Goal: Information Seeking & Learning: Learn about a topic

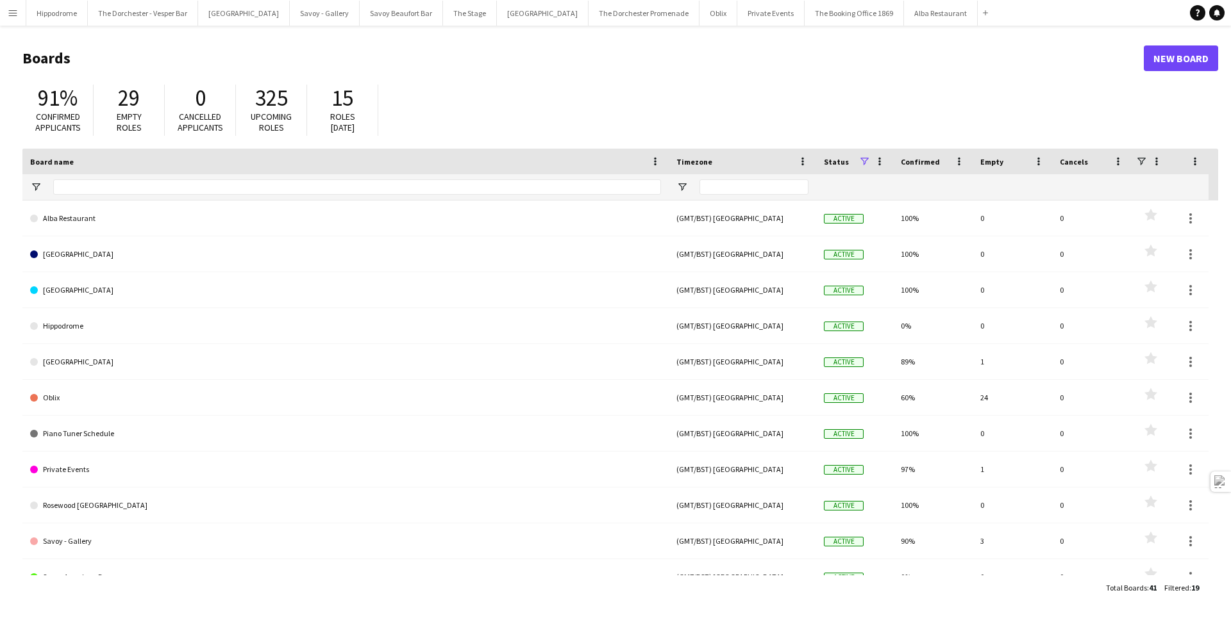
click at [10, 15] on app-icon "Menu" at bounding box center [13, 13] width 10 height 10
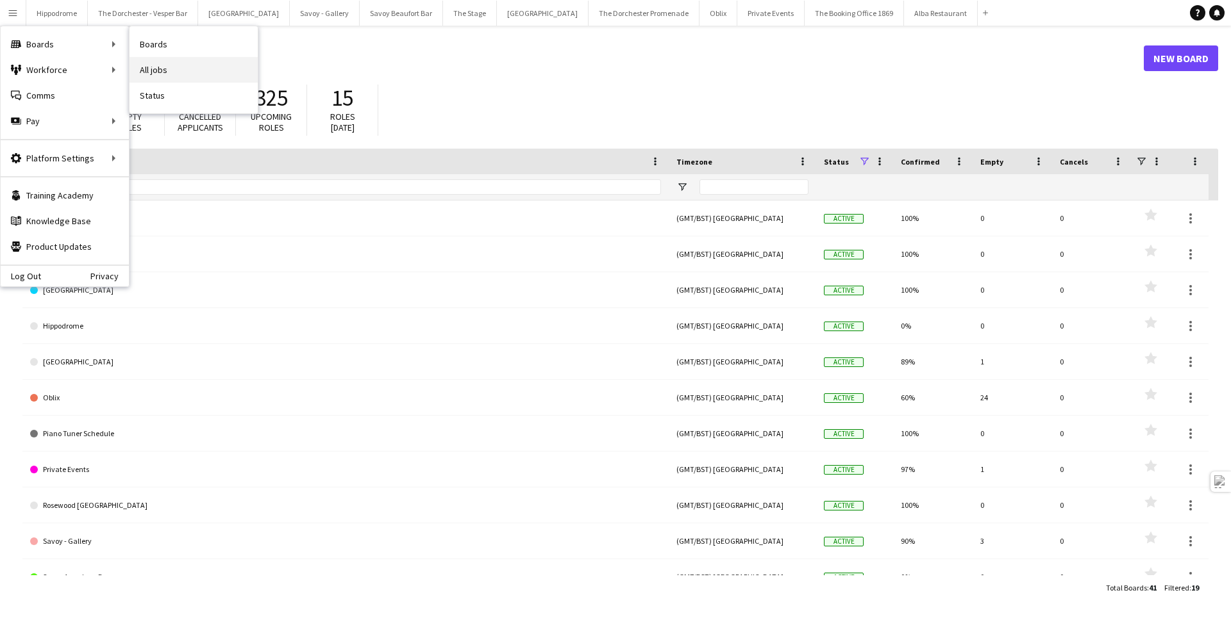
click at [172, 65] on link "All jobs" at bounding box center [193, 70] width 128 height 26
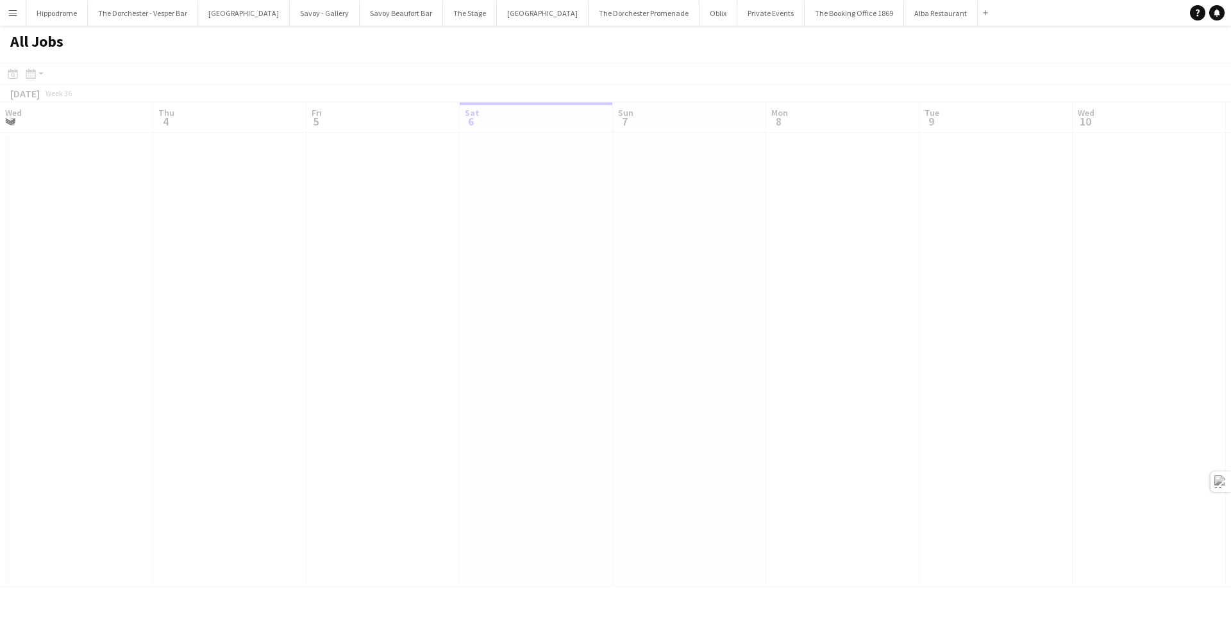
scroll to position [0, 306]
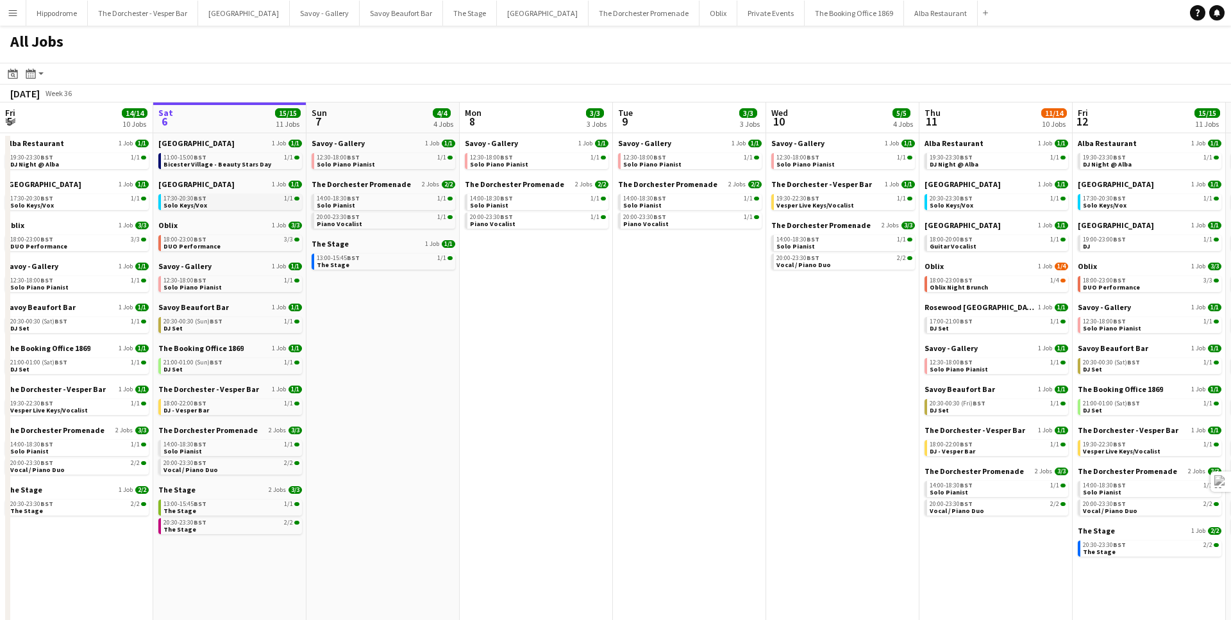
click at [241, 194] on link "17:30-20:30 BST 1/1 Solo Keys/Vox" at bounding box center [231, 201] width 136 height 15
click at [33, 77] on icon at bounding box center [32, 77] width 1 height 1
click at [75, 114] on link "Day view by Job" at bounding box center [69, 120] width 71 height 12
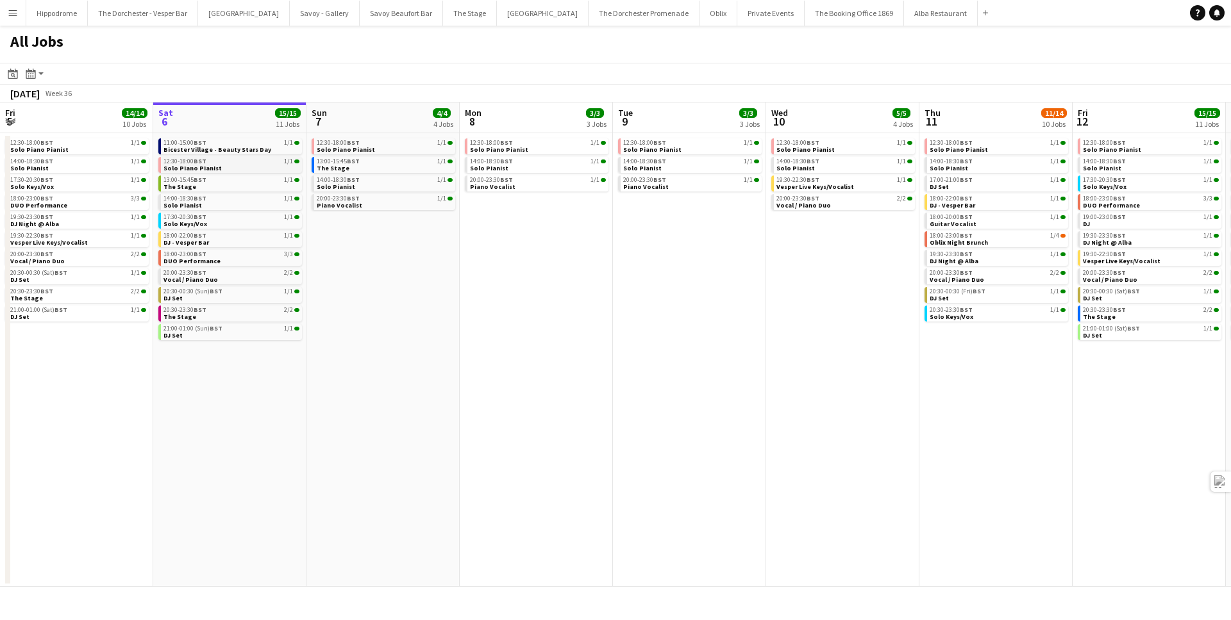
click at [229, 167] on link "12:30-18:00 BST 1/1 Solo Piano Pianist" at bounding box center [231, 164] width 136 height 15
click at [229, 183] on link "13:00-15:45 BST 1/1 The Stage" at bounding box center [231, 183] width 136 height 15
click at [228, 204] on link "14:00-18:30 BST 1/1 Solo Pianist" at bounding box center [231, 201] width 136 height 15
click at [210, 206] on link "14:00-18:30 BST 1/1 Solo Pianist" at bounding box center [231, 201] width 136 height 15
click at [209, 217] on div "17:30-20:30 BST 1/1" at bounding box center [231, 217] width 136 height 6
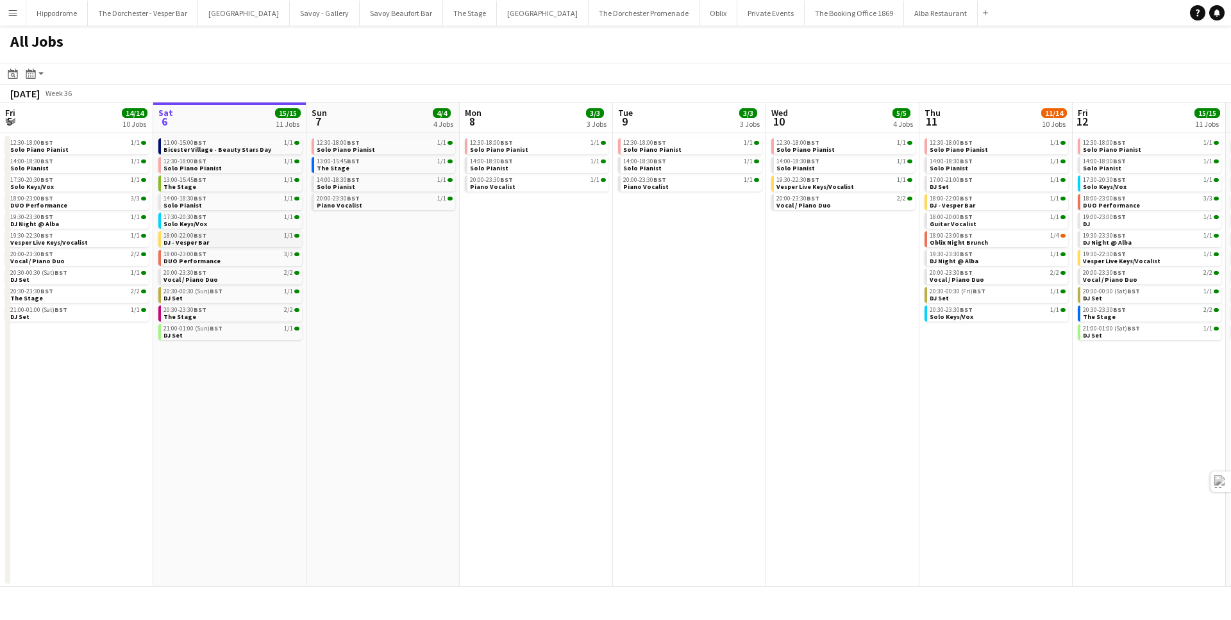
click at [240, 233] on div "18:00-22:00 BST 1/1" at bounding box center [231, 236] width 136 height 6
click at [220, 258] on link "18:00-23:00 BST 3/3 DUO Performance" at bounding box center [231, 257] width 136 height 15
click at [218, 275] on div "20:00-23:30 BST 2/2" at bounding box center [231, 273] width 136 height 6
click at [217, 300] on link "20:30-00:30 (Sun) BST 1/1 DJ Set" at bounding box center [231, 294] width 136 height 15
click at [212, 315] on link "20:30-23:30 BST 2/2 The Stage" at bounding box center [231, 313] width 136 height 15
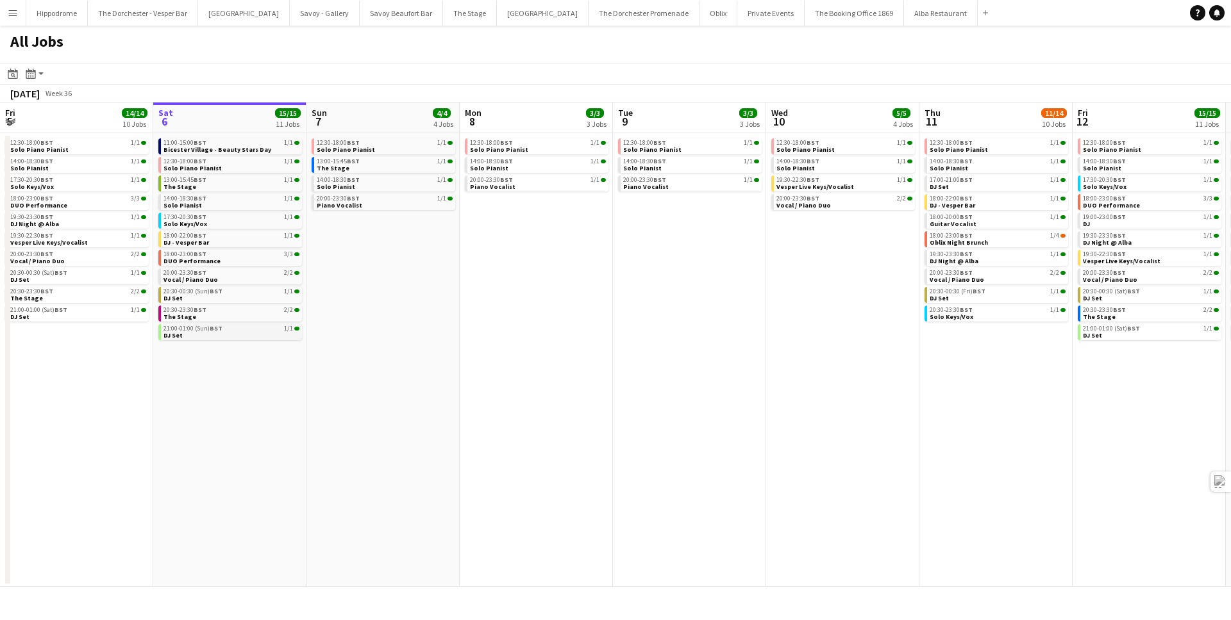
click at [215, 333] on link "21:00-01:00 (Sun) BST 1/1 DJ Set" at bounding box center [231, 331] width 136 height 15
click at [230, 334] on link "21:00-01:00 (Sun) BST 1/1 DJ Set" at bounding box center [231, 331] width 136 height 15
click at [252, 161] on div "12:30-18:00 BST 1/1" at bounding box center [231, 161] width 136 height 6
click at [269, 184] on link "13:00-15:45 BST 1/1 The Stage" at bounding box center [231, 183] width 136 height 15
click at [234, 201] on div "14:00-18:30 BST 1/1" at bounding box center [231, 198] width 136 height 6
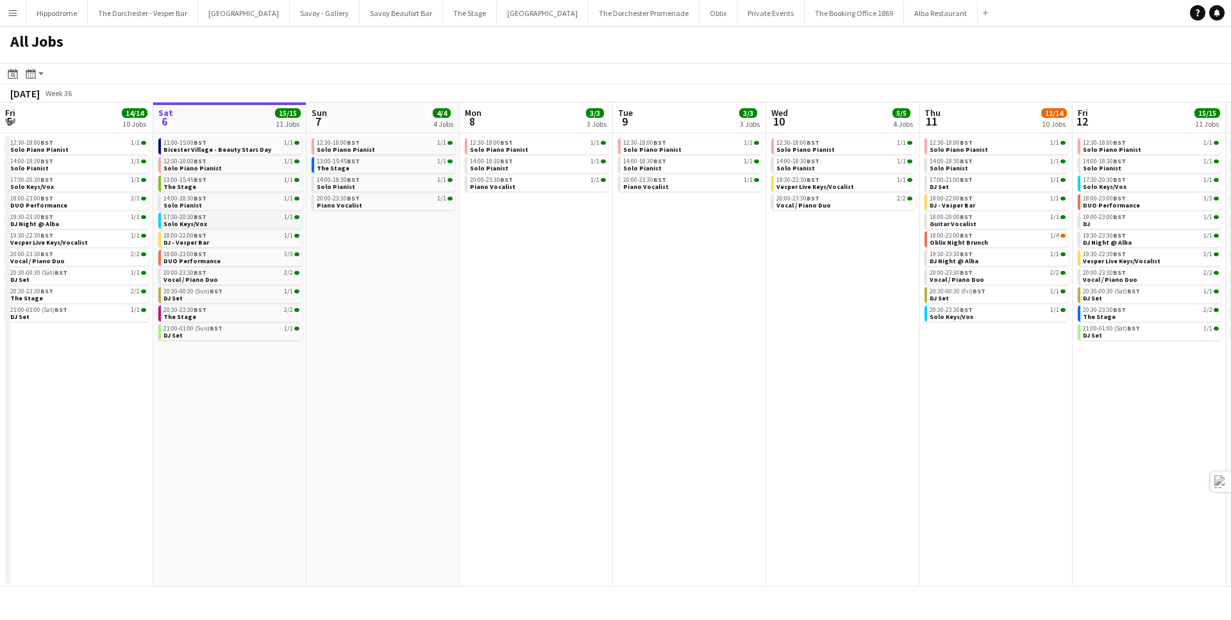
click at [219, 221] on link "17:30-20:30 BST 1/1 Solo Keys/Vox" at bounding box center [231, 220] width 136 height 15
click at [201, 235] on span "BST" at bounding box center [200, 235] width 13 height 8
click at [249, 260] on link "18:00-23:00 BST 3/3 DUO Performance" at bounding box center [231, 257] width 136 height 15
click at [201, 291] on span "20:30-00:30 (Sun) BST" at bounding box center [192, 291] width 59 height 6
click at [221, 277] on link "20:00-23:30 BST 2/2 Vocal / Piano Duo" at bounding box center [231, 276] width 136 height 15
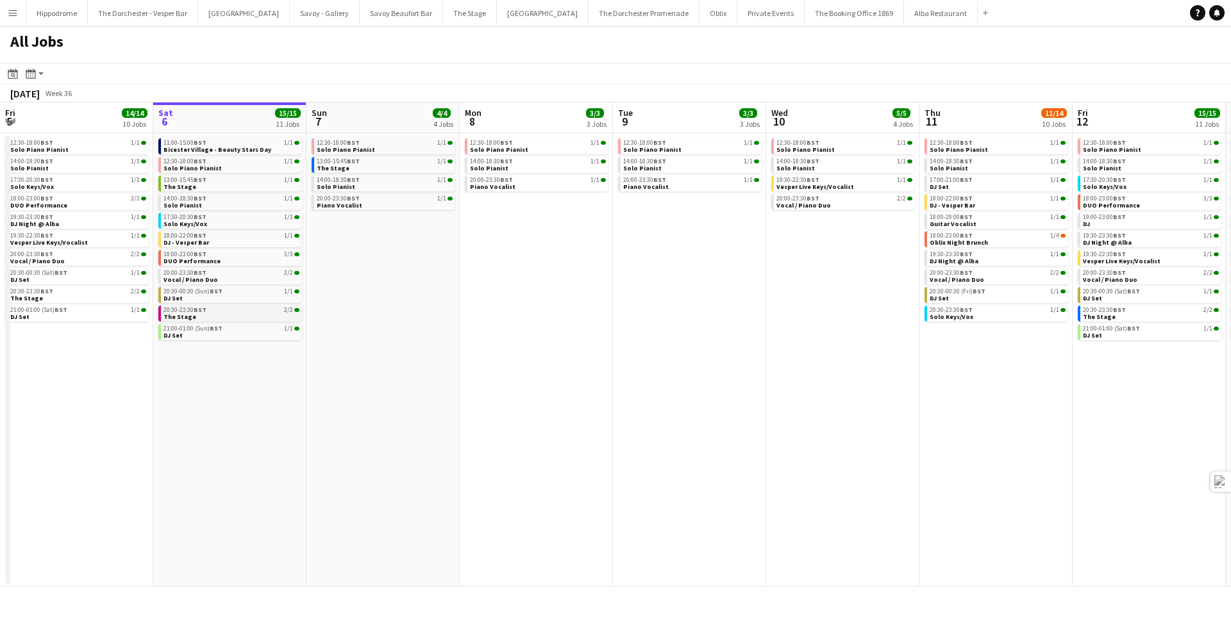
click at [202, 311] on span "BST" at bounding box center [200, 310] width 13 height 8
click at [214, 333] on link "21:00-01:00 (Sun) BST 1/1 DJ Set" at bounding box center [231, 331] width 136 height 15
